Goal: Task Accomplishment & Management: Complete application form

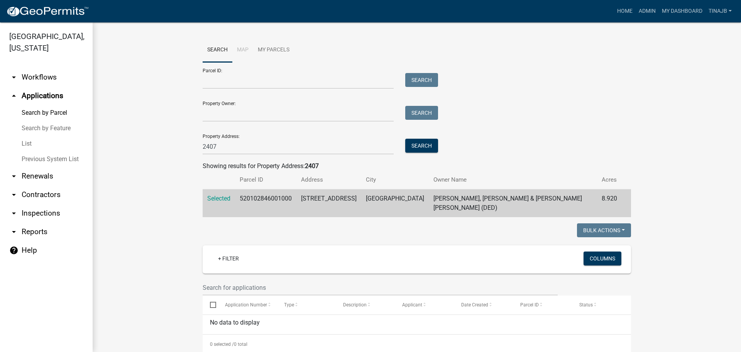
click at [30, 87] on link "arrow_drop_up Applications" at bounding box center [46, 96] width 93 height 19
click at [238, 149] on input "2407" at bounding box center [298, 147] width 191 height 16
type input "2"
type input "2180"
click at [418, 140] on button "Search" at bounding box center [421, 146] width 33 height 14
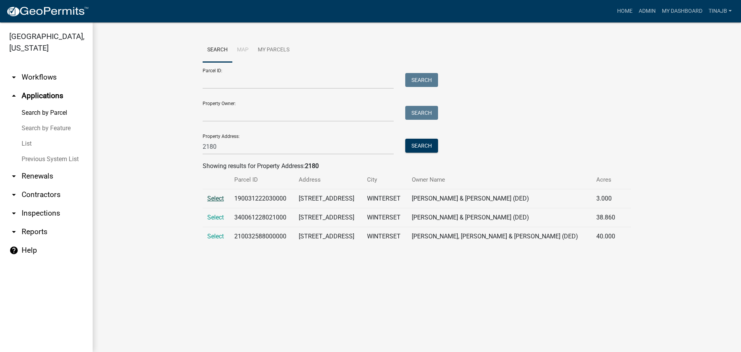
click at [219, 198] on span "Select" at bounding box center [215, 198] width 17 height 7
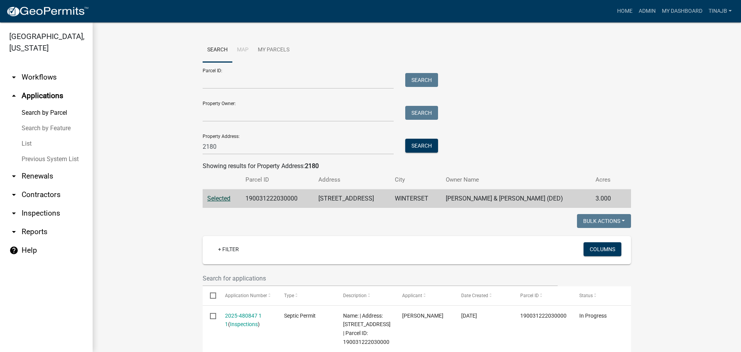
scroll to position [77, 0]
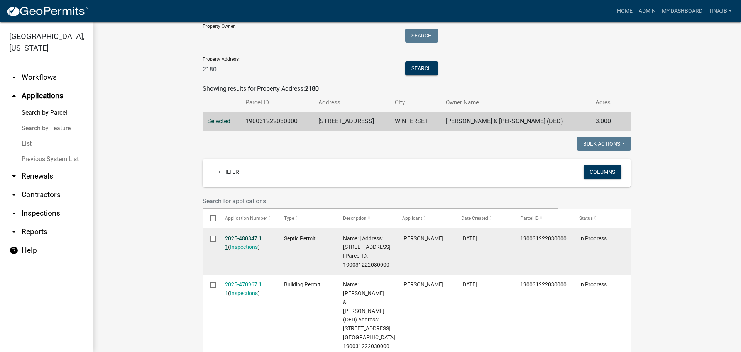
click at [244, 236] on link "2025-480847 1 1" at bounding box center [243, 242] width 37 height 15
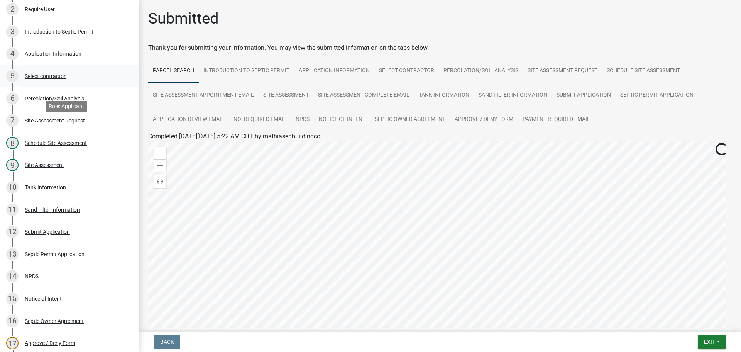
scroll to position [193, 0]
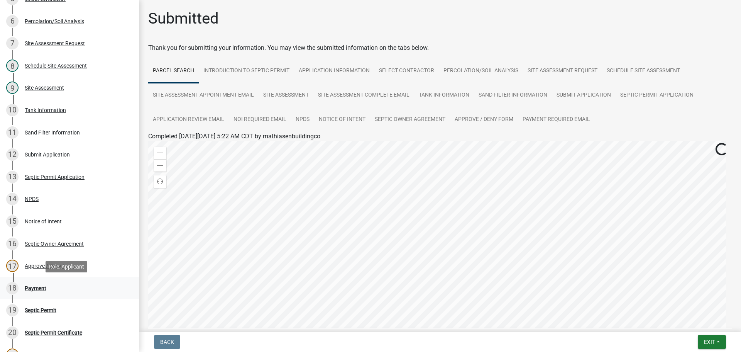
click at [36, 287] on div "Payment" at bounding box center [36, 287] width 22 height 5
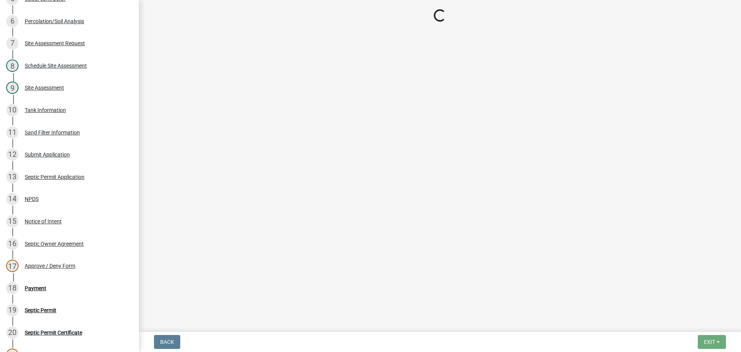
select select "3: 3"
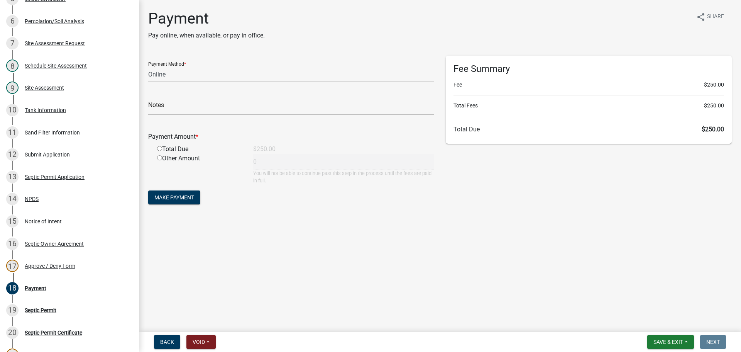
click at [171, 76] on select "Credit Card POS Check Cash Online" at bounding box center [291, 74] width 286 height 16
click at [148, 66] on select "Credit Card POS Check Cash Online" at bounding box center [291, 74] width 286 height 16
click at [158, 148] on input "radio" at bounding box center [159, 148] width 5 height 5
radio input "true"
type input "250"
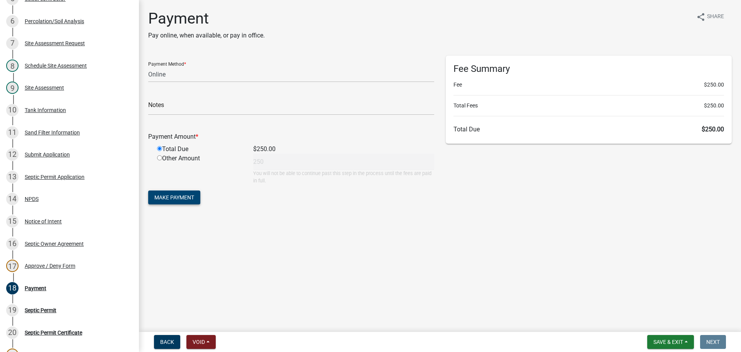
click at [174, 197] on span "Make Payment" at bounding box center [174, 197] width 40 height 6
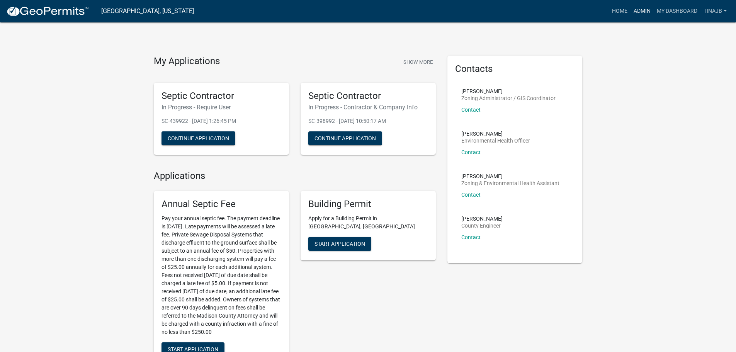
click at [636, 9] on link "Admin" at bounding box center [641, 11] width 23 height 15
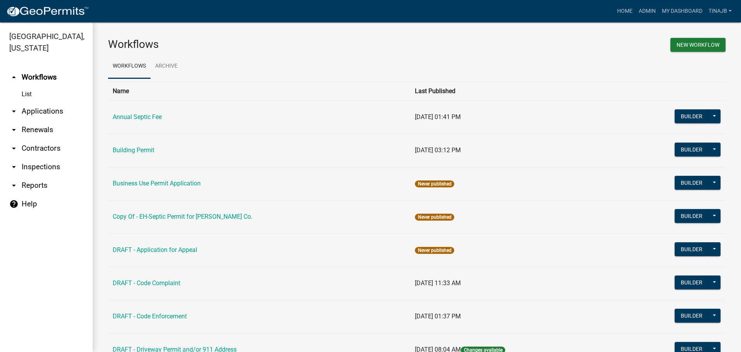
click at [47, 102] on link "arrow_drop_down Applications" at bounding box center [46, 111] width 93 height 19
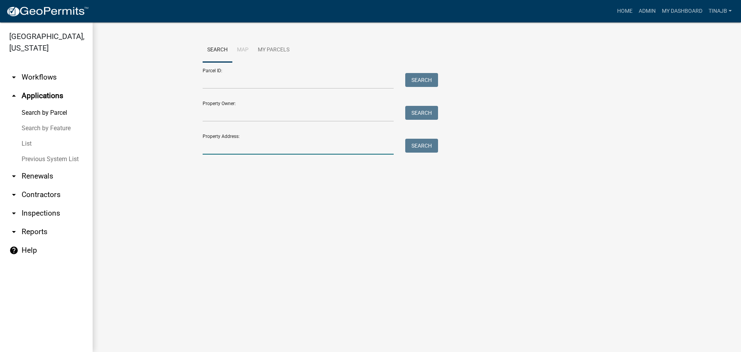
click at [232, 144] on input "Property Address:" at bounding box center [298, 147] width 191 height 16
type input "2180"
click at [438, 140] on button "Search" at bounding box center [421, 146] width 33 height 14
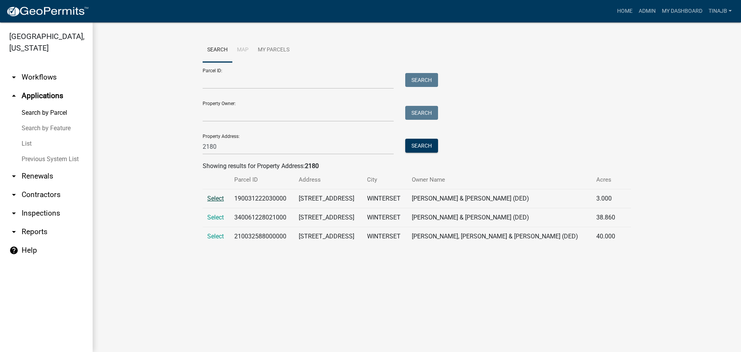
click at [214, 195] on span "Select" at bounding box center [215, 198] width 17 height 7
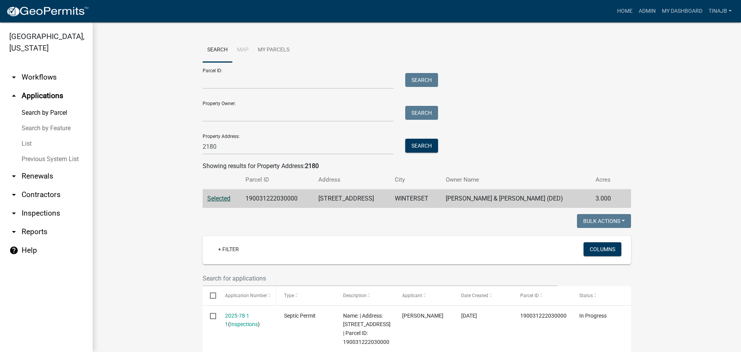
scroll to position [116, 0]
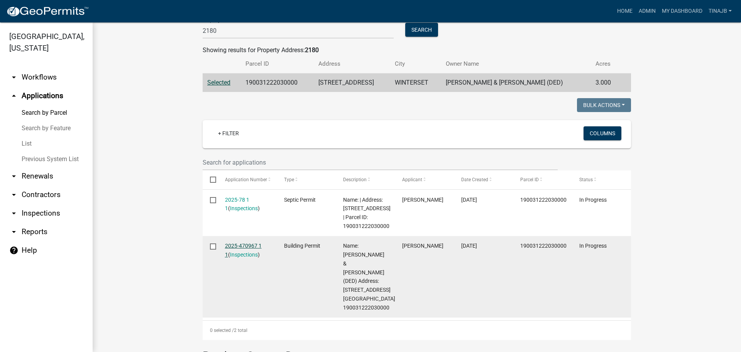
click at [229, 246] on link "2025-470967 1 1" at bounding box center [243, 250] width 37 height 15
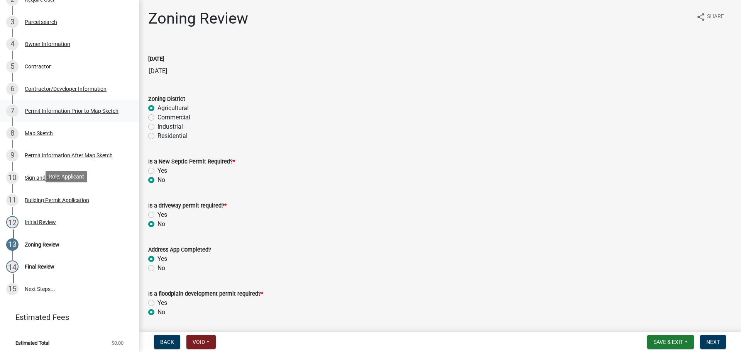
scroll to position [128, 0]
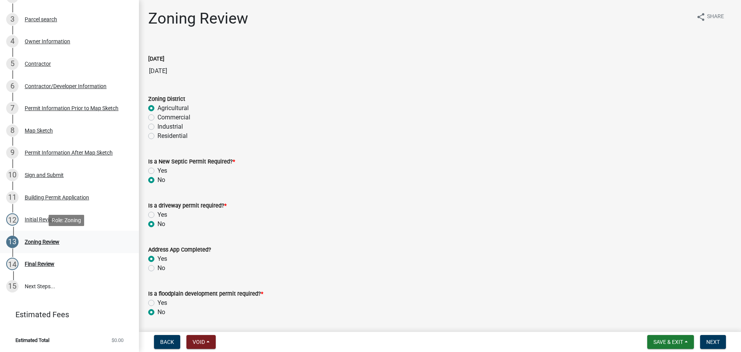
click at [50, 242] on div "Zoning Review" at bounding box center [42, 241] width 35 height 5
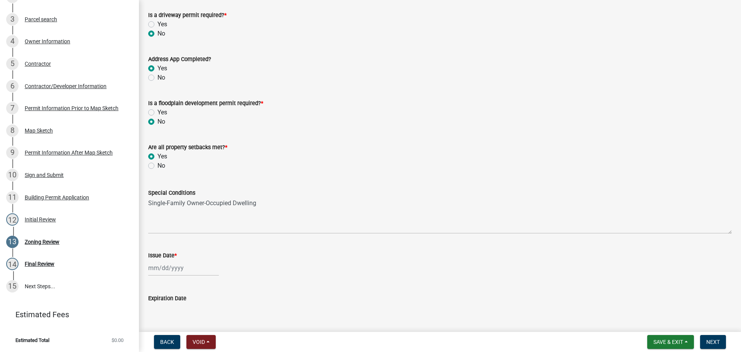
scroll to position [260, 0]
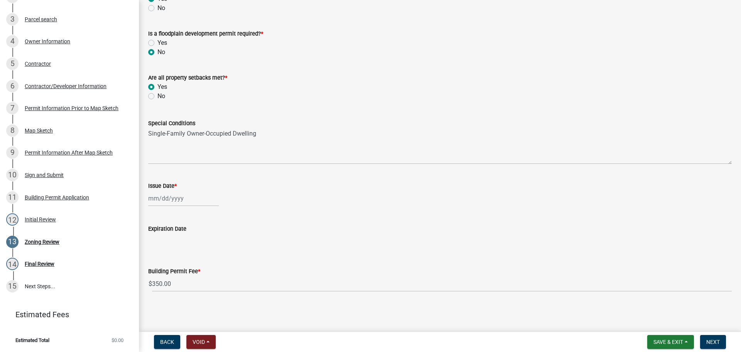
click at [162, 201] on div at bounding box center [183, 198] width 71 height 16
select select "9"
select select "2025"
click at [176, 277] on div "24" at bounding box center [181, 276] width 12 height 12
type input "[DATE]"
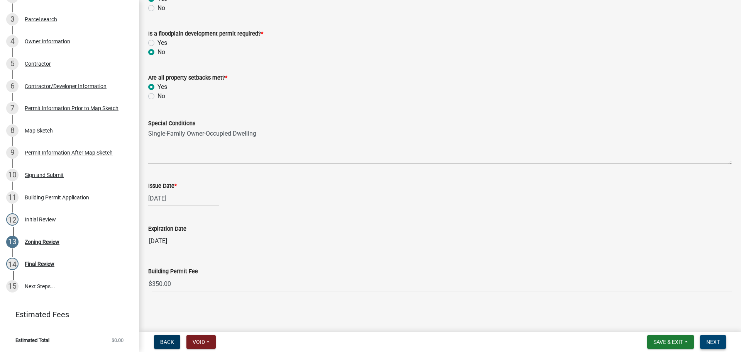
click at [712, 343] on span "Next" at bounding box center [714, 342] width 14 height 6
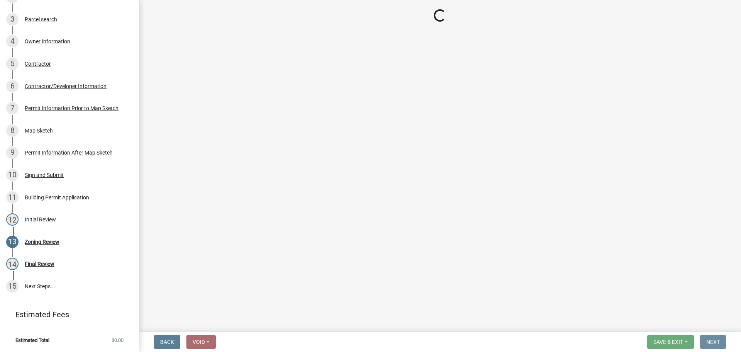
scroll to position [0, 0]
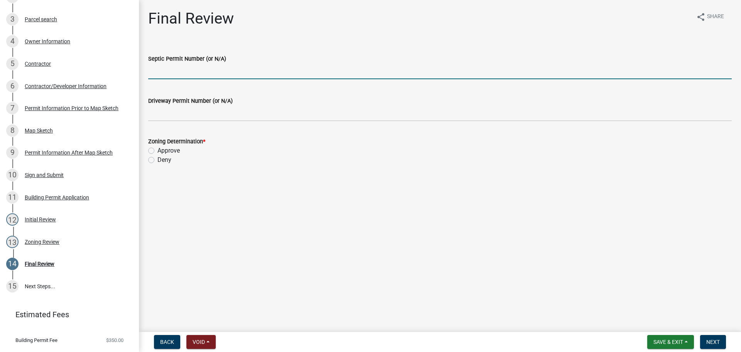
click at [169, 71] on input "Septic Permit Number (or N/A)" at bounding box center [440, 71] width 584 height 16
type input "2025-78"
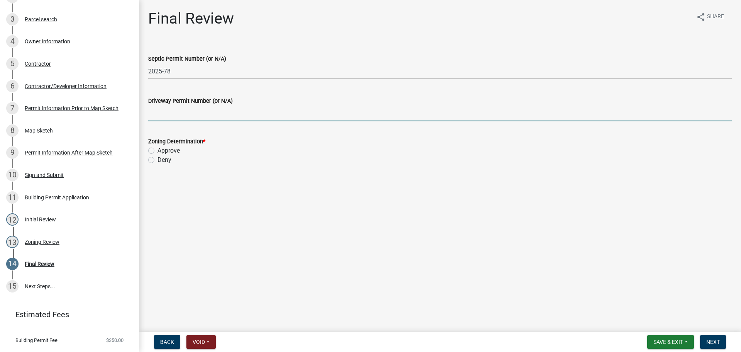
click at [182, 114] on input "Driveway Permit Number (or N/A)" at bounding box center [440, 113] width 584 height 16
click at [173, 115] on input "Driveway Permit Number (or N/A)" at bounding box center [440, 113] width 584 height 16
type input "NA"
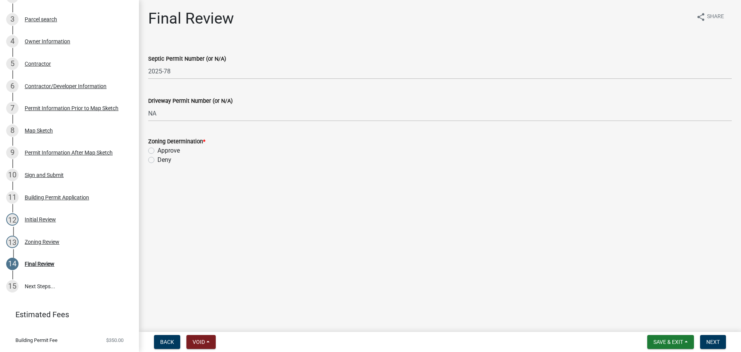
click at [158, 150] on label "Approve" at bounding box center [169, 150] width 22 height 9
click at [158, 150] on input "Approve" at bounding box center [160, 148] width 5 height 5
radio input "true"
click at [706, 342] on button "Next" at bounding box center [714, 342] width 26 height 14
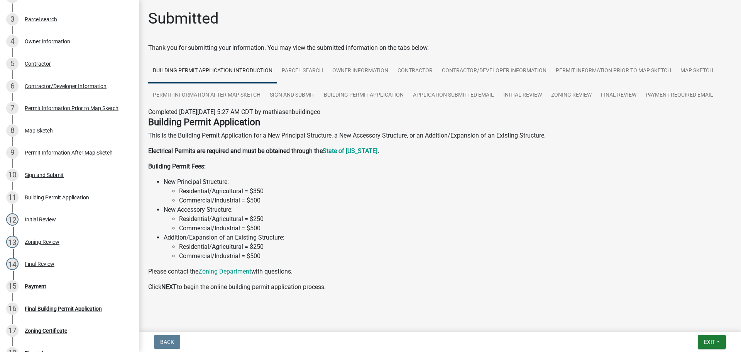
scroll to position [217, 0]
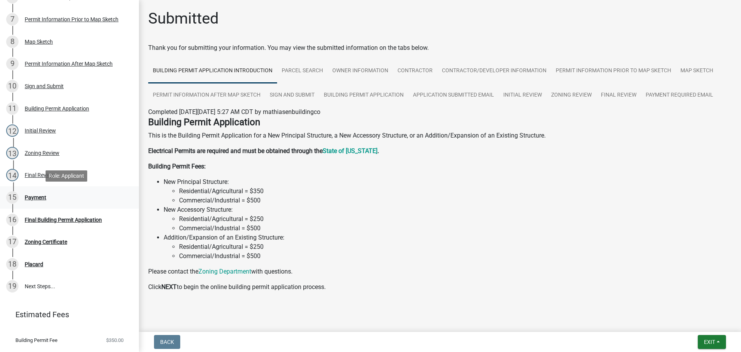
click at [33, 196] on div "Payment" at bounding box center [36, 197] width 22 height 5
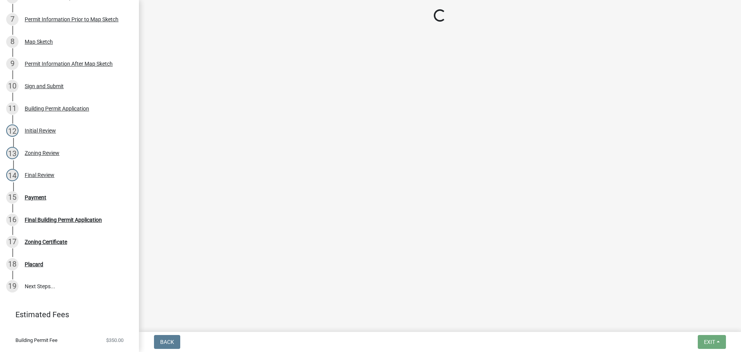
select select "3: 3"
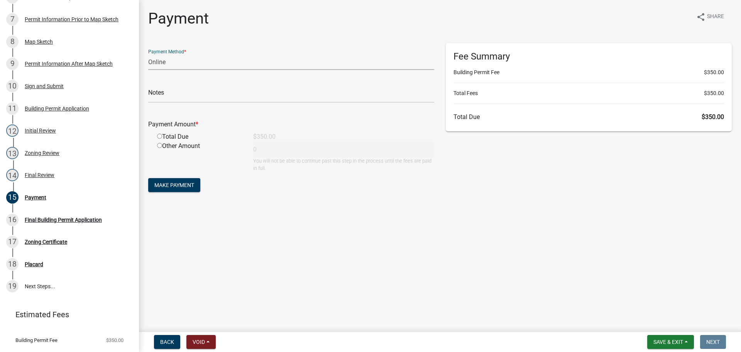
click at [176, 66] on select "Credit Card POS Check Cash Online" at bounding box center [291, 62] width 286 height 16
click at [148, 54] on select "Credit Card POS Check Cash Online" at bounding box center [291, 62] width 286 height 16
click at [158, 136] on input "radio" at bounding box center [159, 136] width 5 height 5
radio input "true"
type input "350"
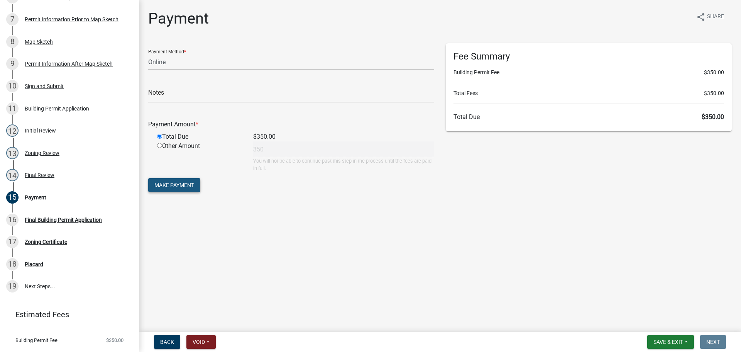
click at [178, 185] on span "Make Payment" at bounding box center [174, 185] width 40 height 6
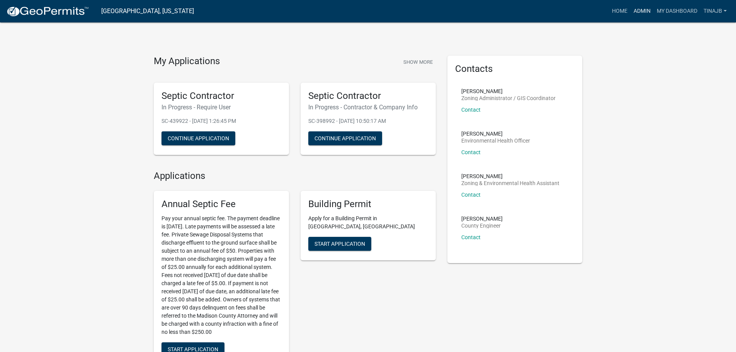
click at [642, 11] on link "Admin" at bounding box center [641, 11] width 23 height 15
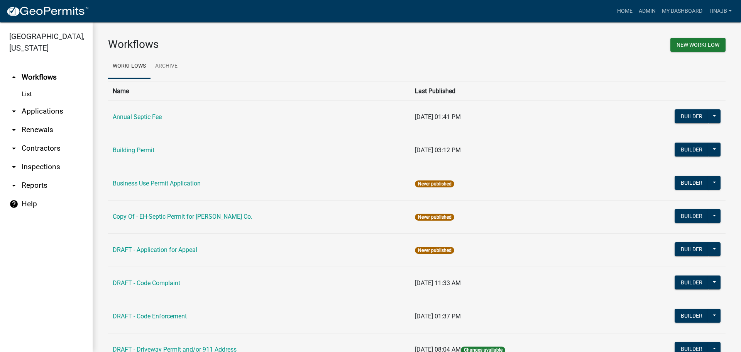
click at [50, 103] on link "arrow_drop_down Applications" at bounding box center [46, 111] width 93 height 19
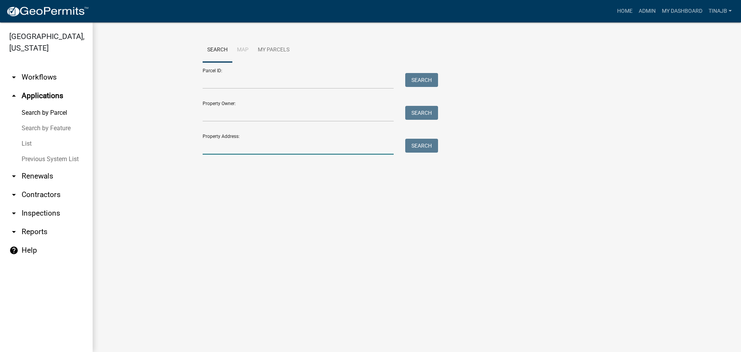
click at [227, 150] on input "Property Address:" at bounding box center [298, 147] width 191 height 16
type input "2180"
click at [419, 149] on button "Search" at bounding box center [421, 146] width 33 height 14
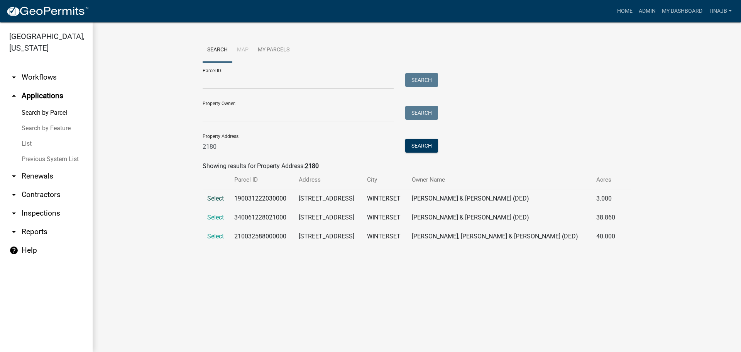
click at [220, 198] on span "Select" at bounding box center [215, 198] width 17 height 7
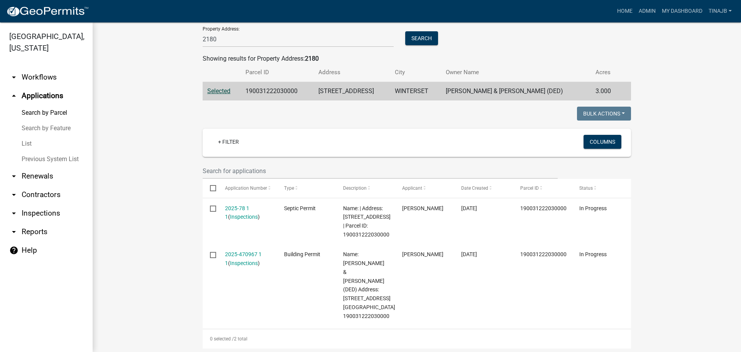
scroll to position [116, 0]
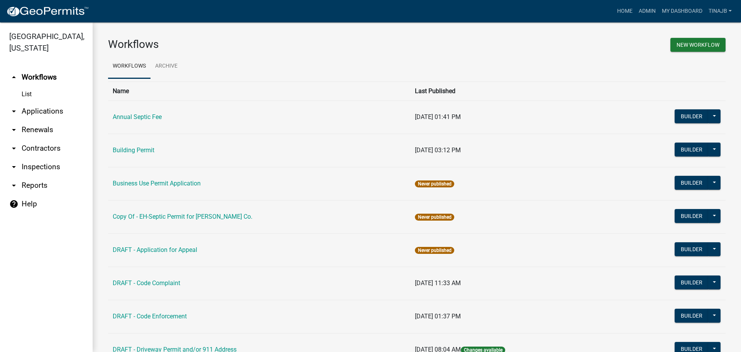
click at [58, 102] on link "arrow_drop_down Applications" at bounding box center [46, 111] width 93 height 19
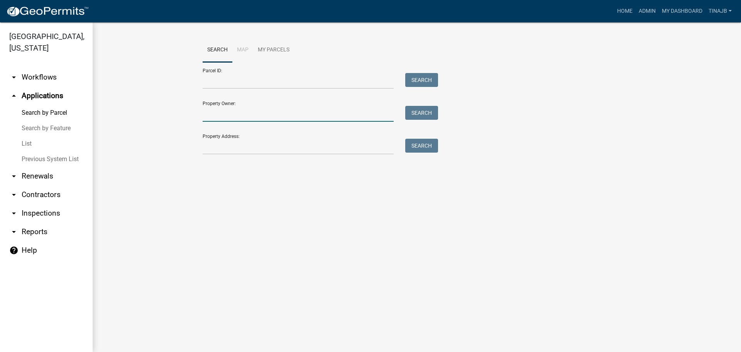
click at [217, 115] on input "Property Owner:" at bounding box center [298, 114] width 191 height 16
click at [427, 114] on button "Search" at bounding box center [421, 113] width 33 height 14
click at [221, 114] on input "matheasen" at bounding box center [298, 114] width 191 height 16
type input "mathiasen"
click at [414, 108] on button "Search" at bounding box center [421, 113] width 33 height 14
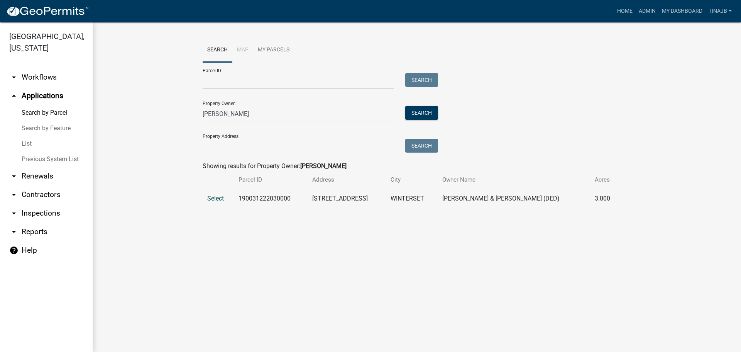
click at [217, 198] on span "Select" at bounding box center [215, 198] width 17 height 7
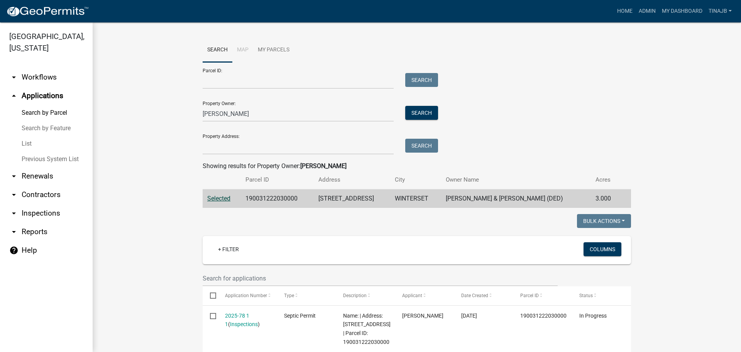
scroll to position [193, 0]
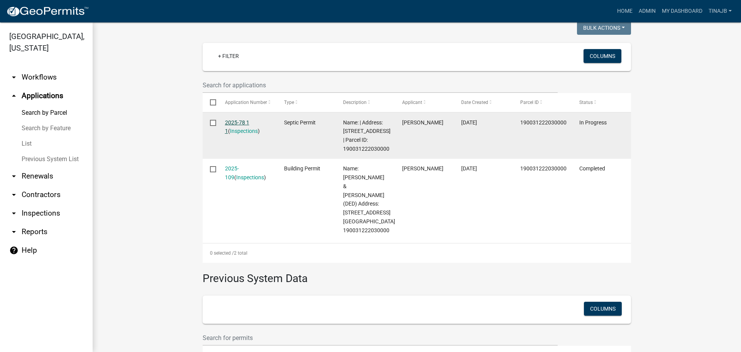
click at [230, 120] on link "2025-78 1 1" at bounding box center [237, 126] width 24 height 15
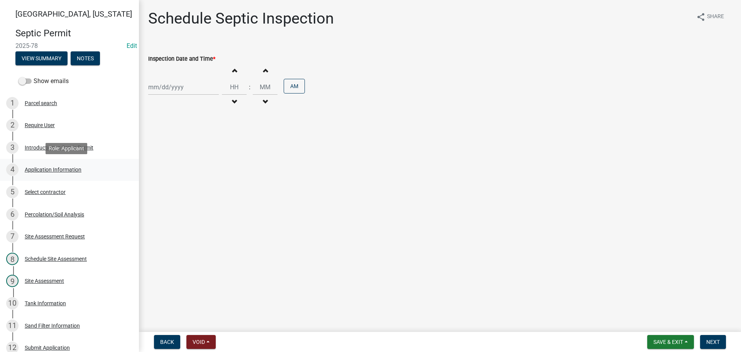
click at [73, 167] on div "Application Information" at bounding box center [53, 169] width 57 height 5
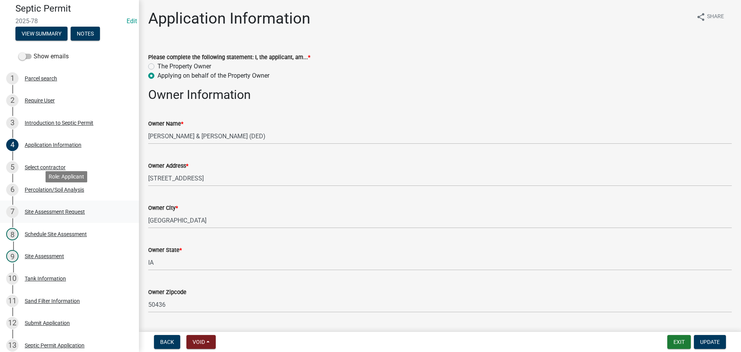
scroll to position [39, 0]
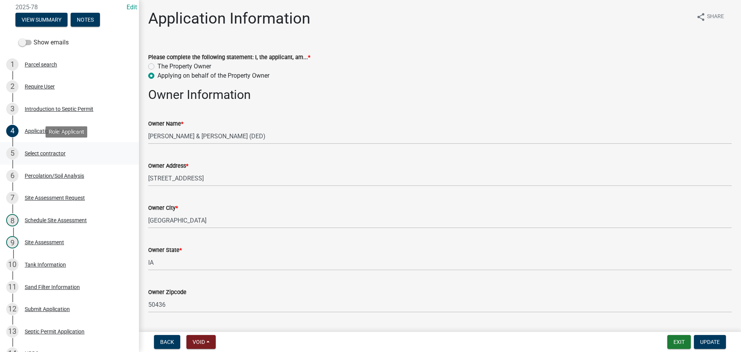
click at [49, 151] on div "Select contractor" at bounding box center [45, 153] width 41 height 5
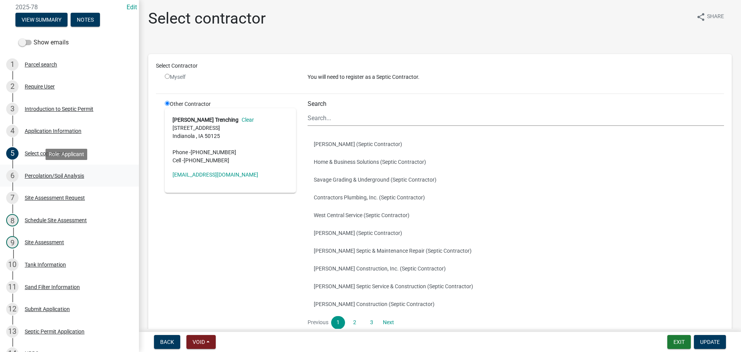
click at [44, 174] on div "Percolation/Soil Analysis" at bounding box center [54, 175] width 59 height 5
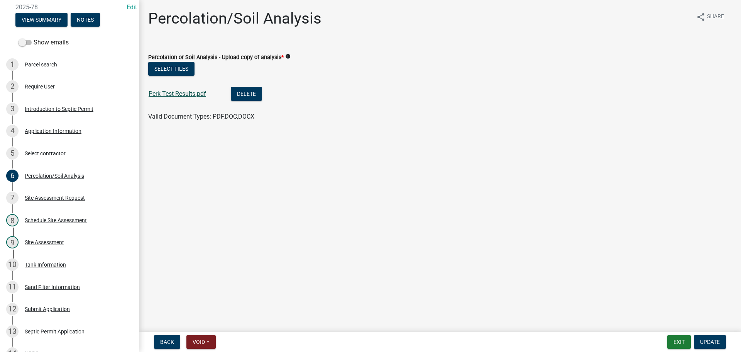
click at [172, 91] on link "Perk Test Results.pdf" at bounding box center [178, 93] width 58 height 7
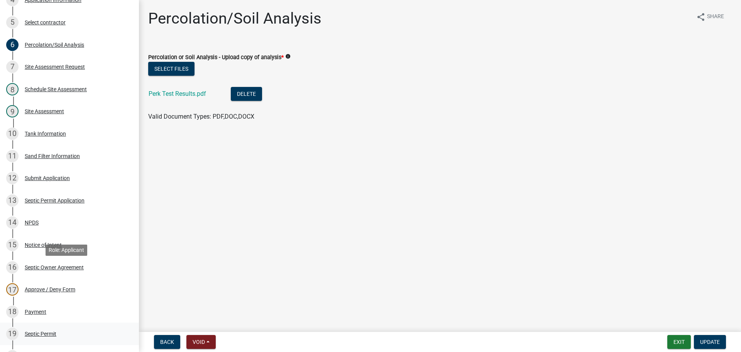
scroll to position [232, 0]
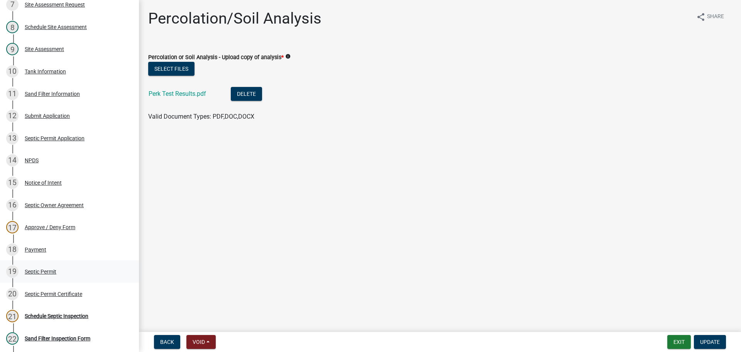
click at [43, 272] on div "Septic Permit" at bounding box center [41, 271] width 32 height 5
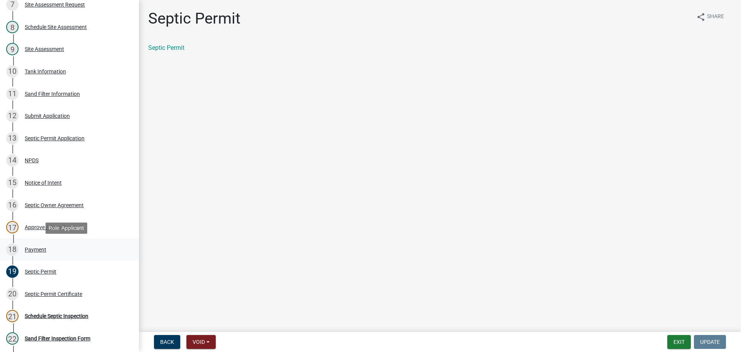
click at [40, 249] on div "Payment" at bounding box center [36, 249] width 22 height 5
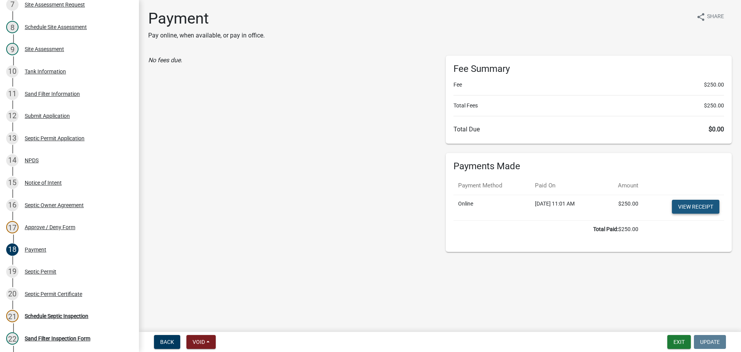
click at [689, 206] on link "View receipt" at bounding box center [695, 207] width 47 height 14
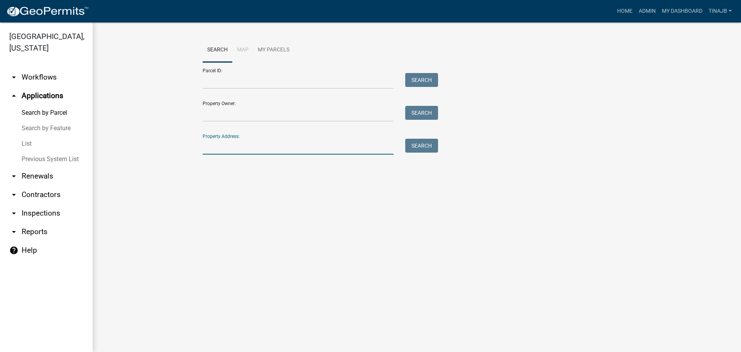
click at [242, 145] on input "Property Address:" at bounding box center [298, 147] width 191 height 16
click at [242, 117] on input "Property Owner:" at bounding box center [298, 114] width 191 height 16
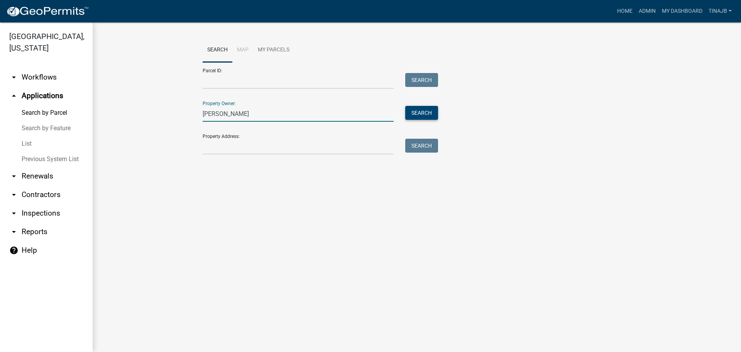
type input "mathiasen"
click at [424, 113] on button "Search" at bounding box center [421, 113] width 33 height 14
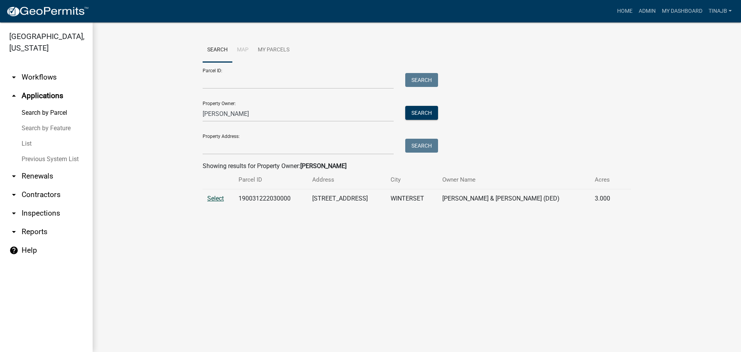
click at [222, 198] on span "Select" at bounding box center [215, 198] width 17 height 7
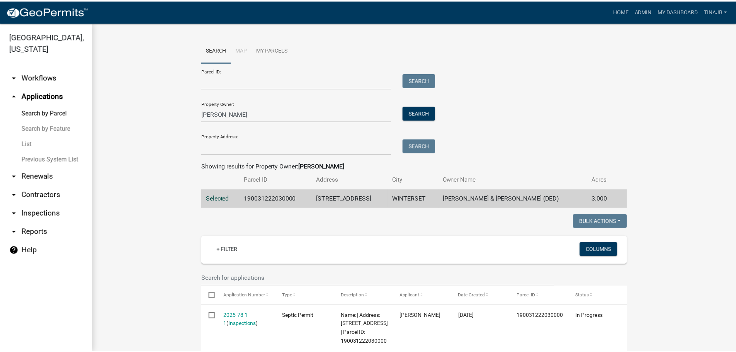
scroll to position [116, 0]
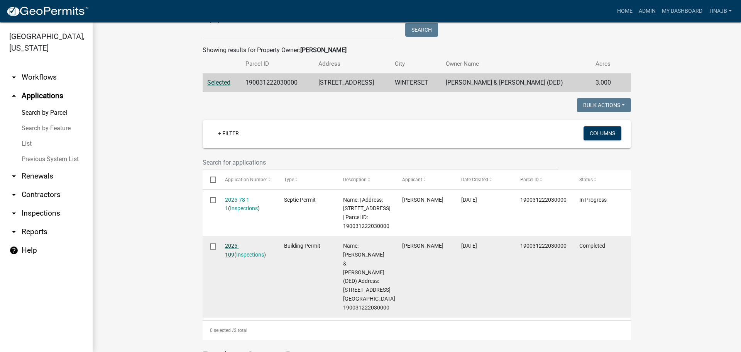
click at [239, 243] on link "2025-109" at bounding box center [232, 250] width 14 height 15
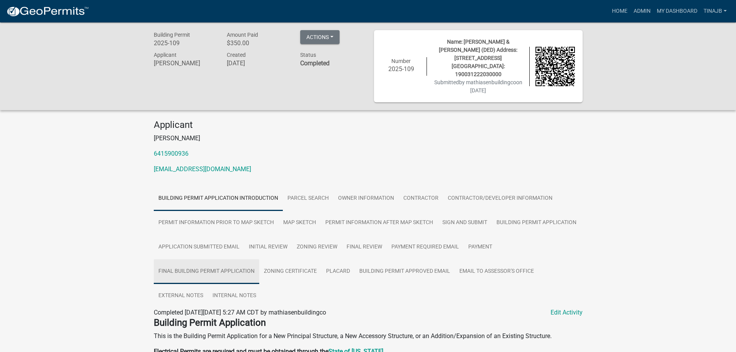
click at [187, 259] on link "Final Building Permit Application" at bounding box center [206, 271] width 105 height 25
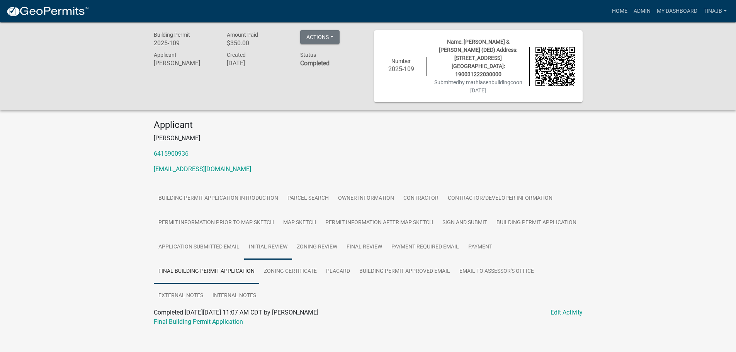
scroll to position [22, 0]
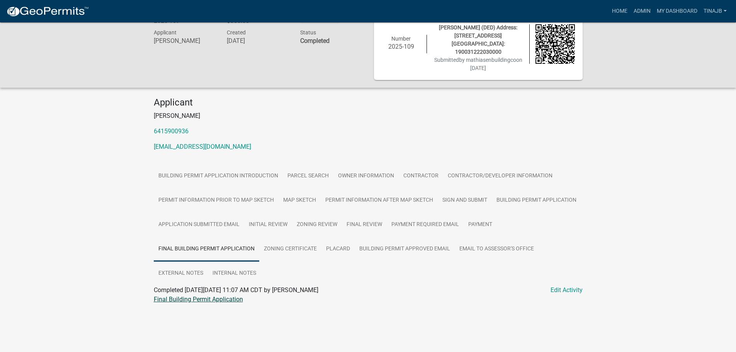
click at [216, 295] on link "Final Building Permit Application" at bounding box center [198, 298] width 89 height 7
click at [287, 237] on link "Zoning Certificate" at bounding box center [290, 249] width 62 height 25
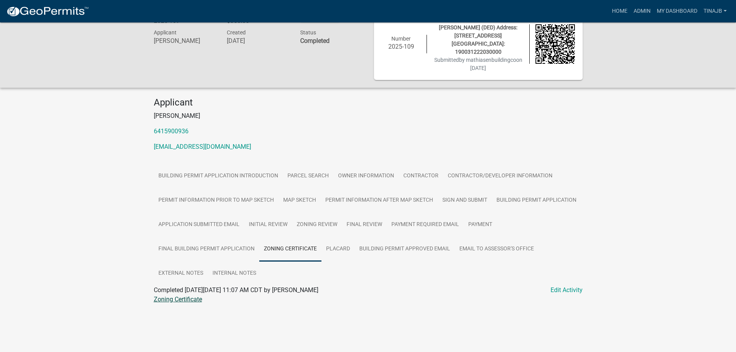
click at [175, 295] on link "Zoning Certificate" at bounding box center [178, 298] width 48 height 7
click at [476, 212] on link "Payment" at bounding box center [479, 224] width 33 height 25
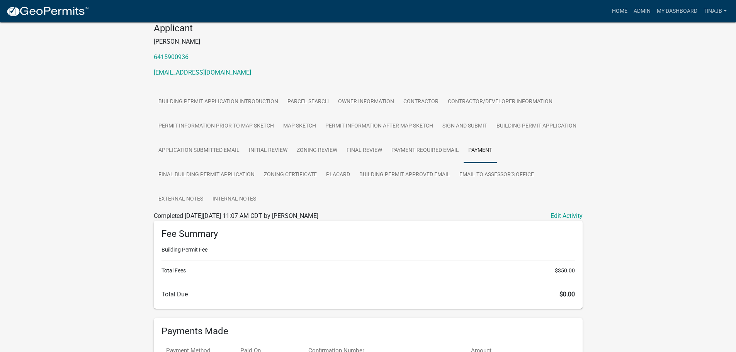
scroll to position [138, 0]
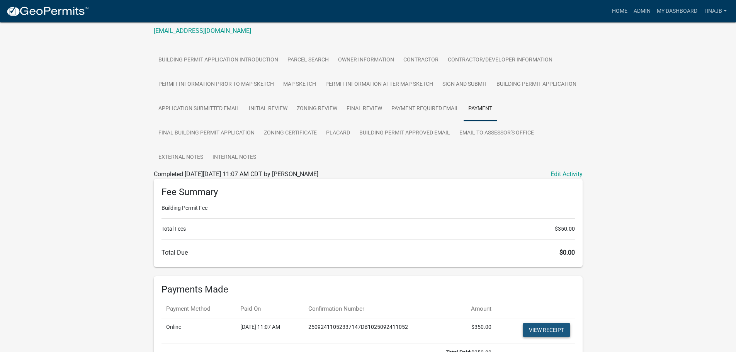
click at [544, 323] on link "View receipt" at bounding box center [545, 330] width 47 height 14
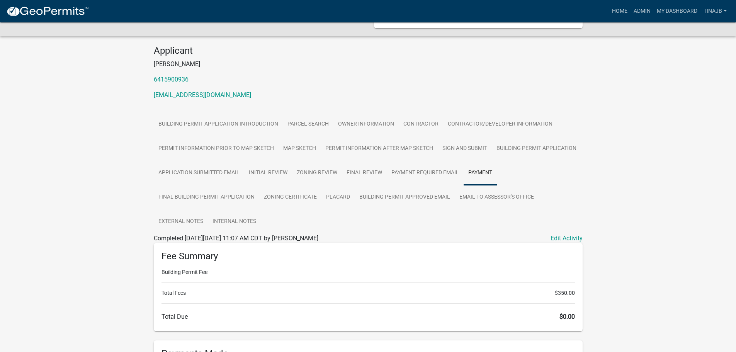
scroll to position [22, 0]
